Goal: Check status

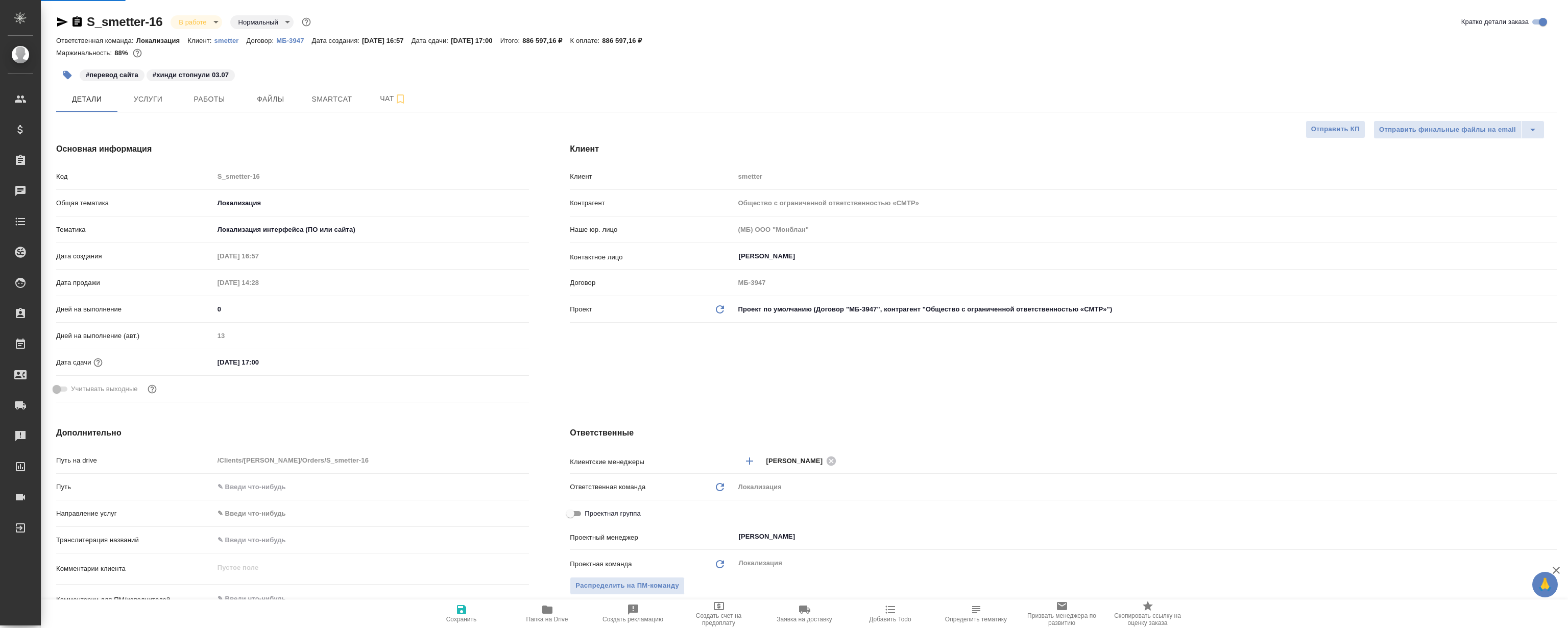
select select "RU"
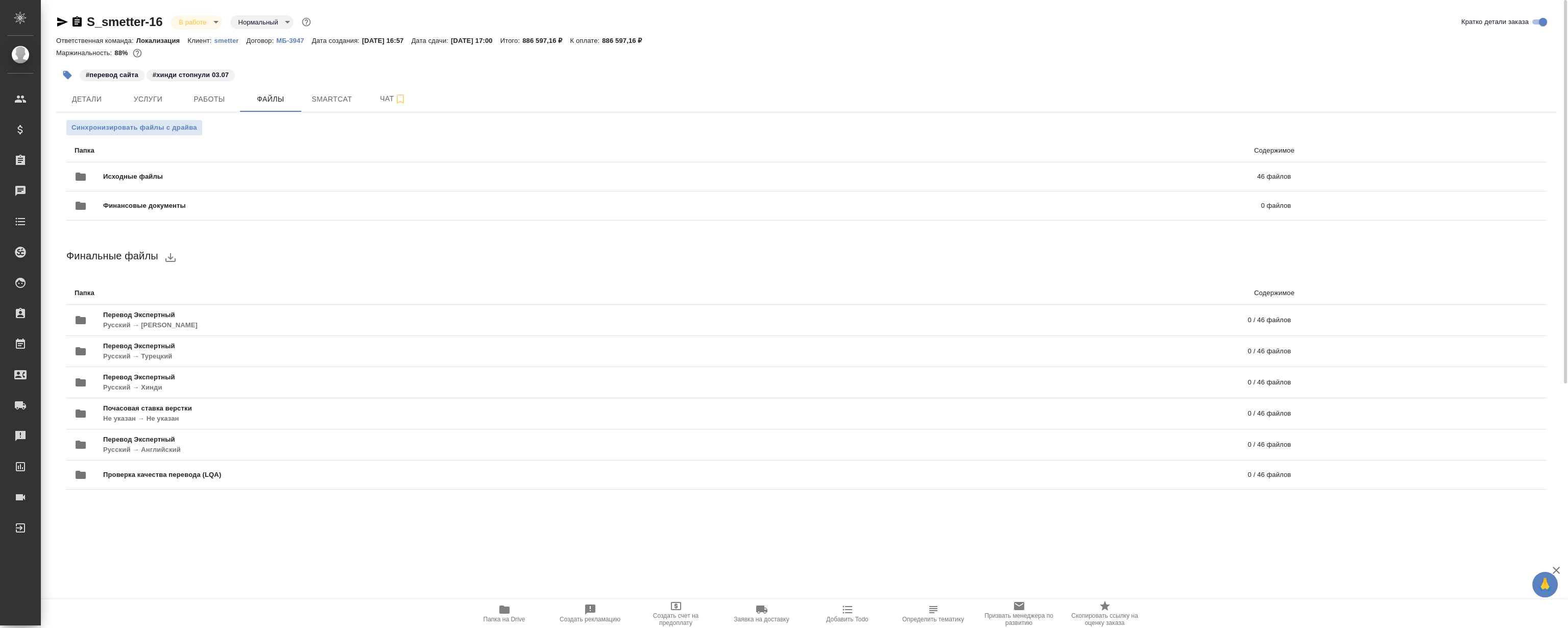
click at [516, 603] on span "Папка на Drive" at bounding box center [504, 613] width 74 height 19
click at [347, 91] on button "Smartcat" at bounding box center [332, 99] width 61 height 26
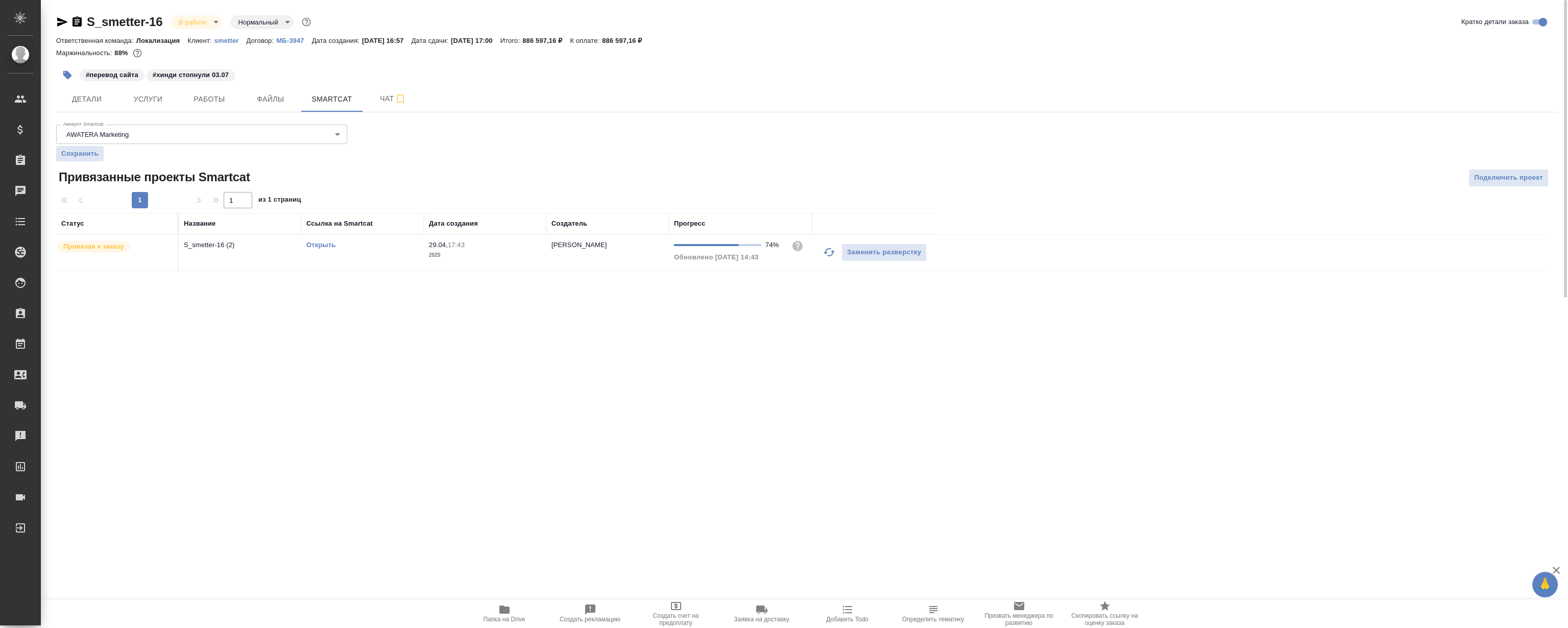
click at [320, 242] on link "Открыть" at bounding box center [321, 245] width 29 height 8
click at [271, 107] on button "Файлы" at bounding box center [270, 99] width 61 height 26
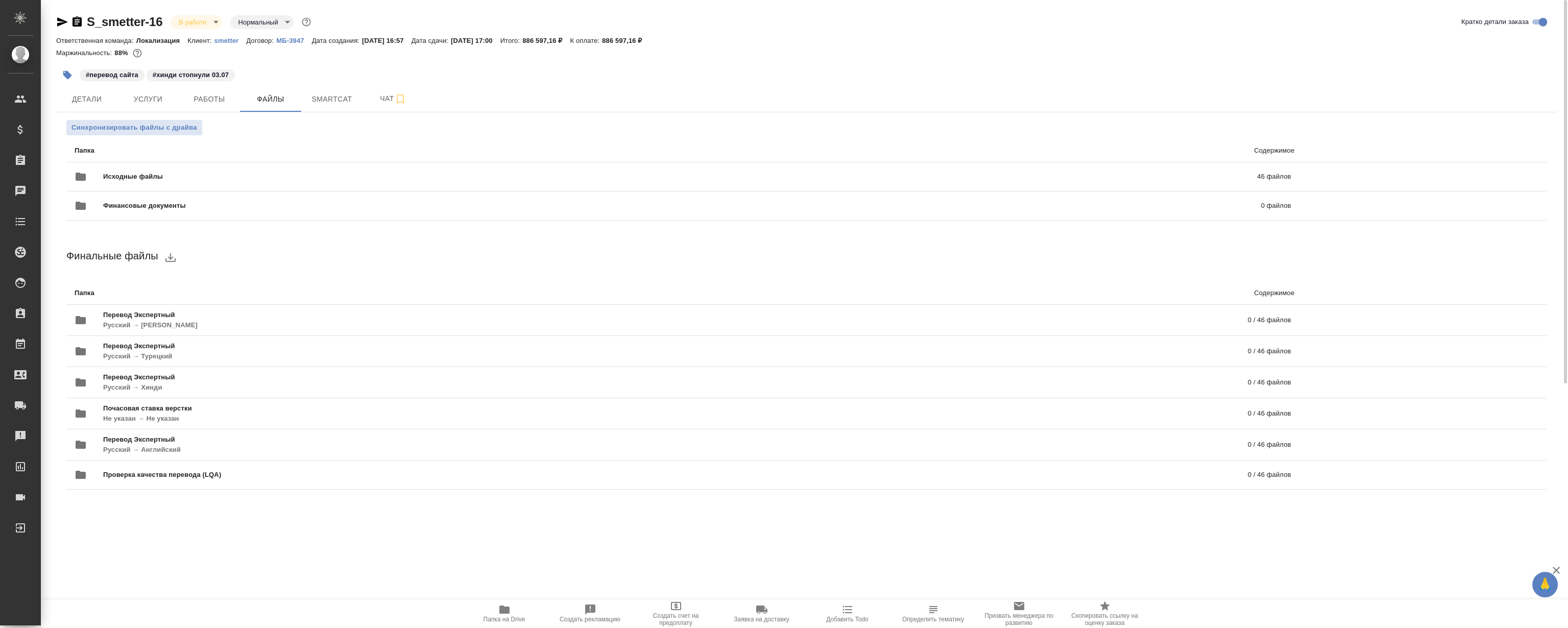
click at [516, 610] on span "Папка на Drive" at bounding box center [504, 613] width 74 height 19
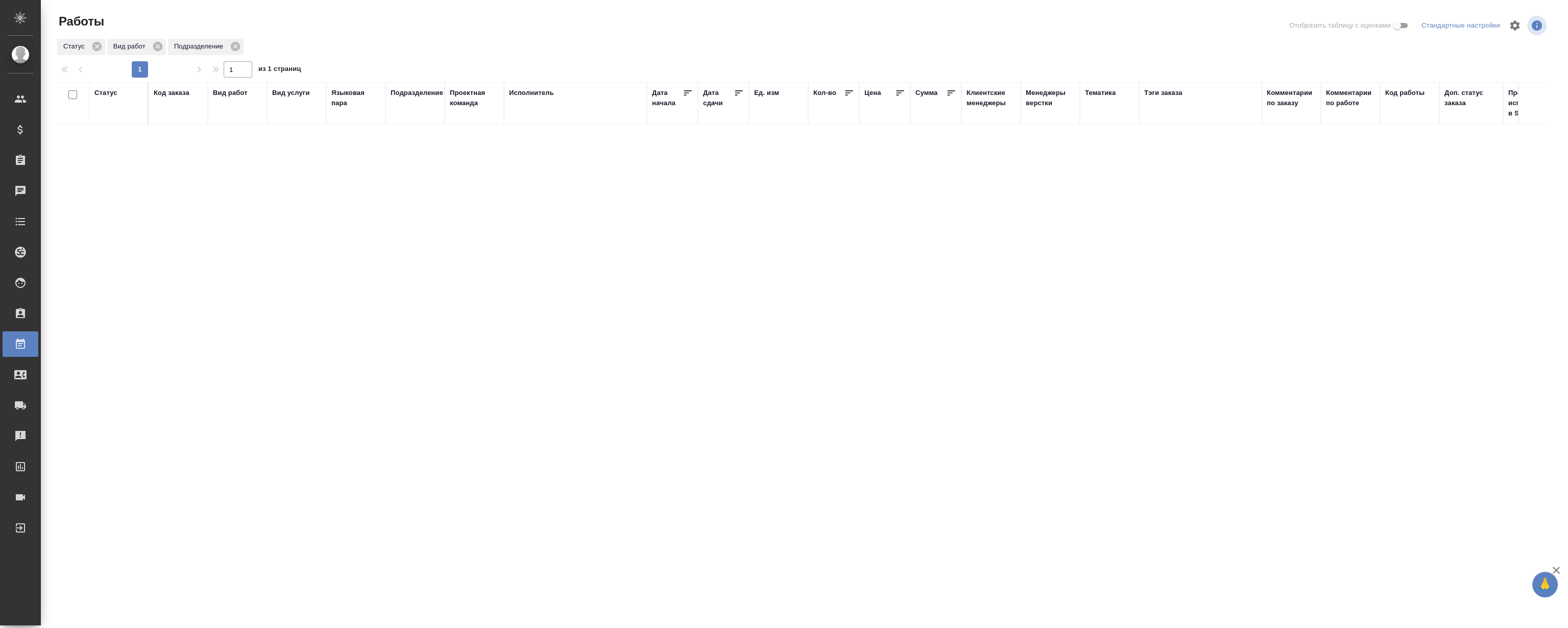
click at [260, 165] on div "Статус Код заказа Вид работ Вид услуги Языковая пара Подразделение Проектная ко…" at bounding box center [802, 266] width 1493 height 368
